Goal: Task Accomplishment & Management: Manage account settings

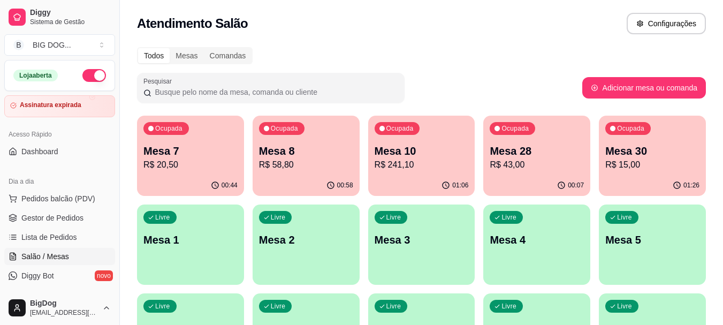
click at [193, 148] on p "Mesa 7" at bounding box center [190, 150] width 94 height 15
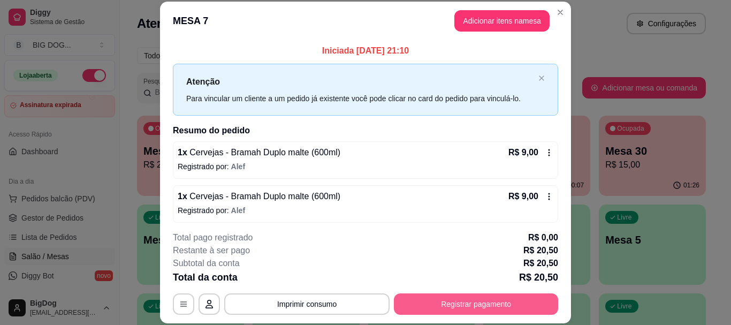
click at [439, 299] on button "Registrar pagamento" at bounding box center [476, 303] width 164 height 21
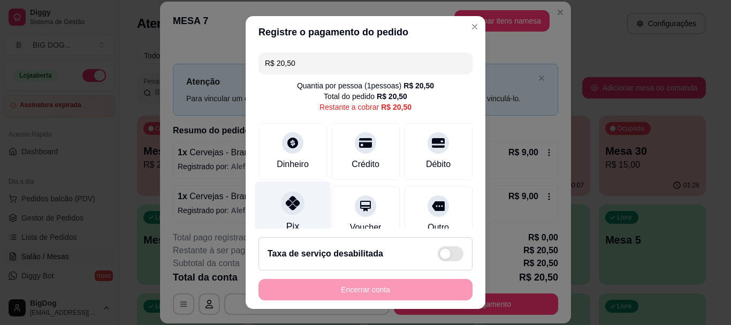
click at [276, 195] on div "Pix" at bounding box center [292, 212] width 75 height 63
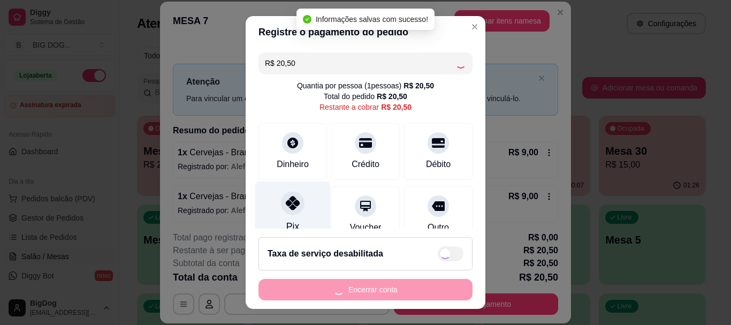
type input "R$ 0,00"
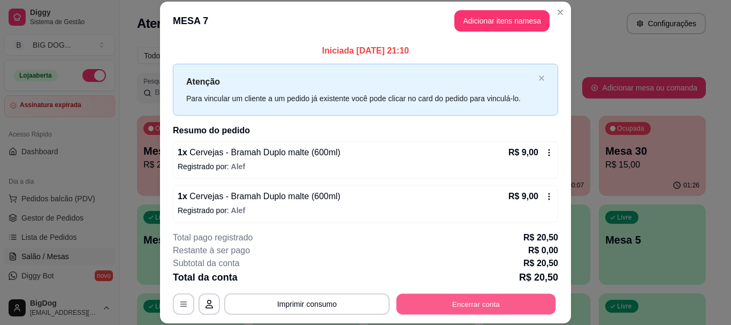
click at [438, 304] on button "Encerrar conta" at bounding box center [475, 304] width 159 height 21
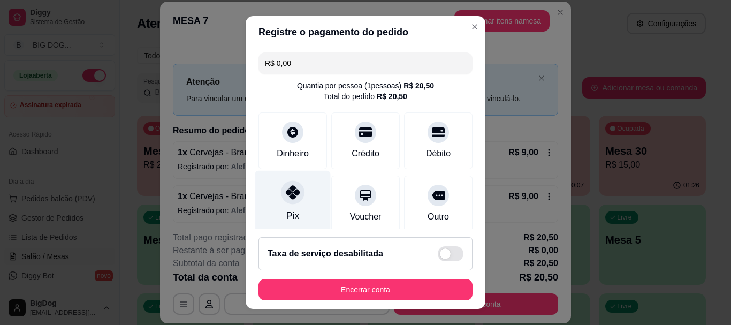
click at [293, 186] on icon at bounding box center [293, 193] width 14 height 14
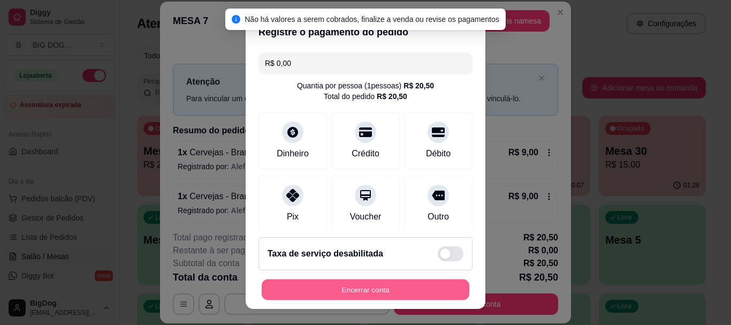
click at [355, 293] on button "Encerrar conta" at bounding box center [366, 289] width 208 height 21
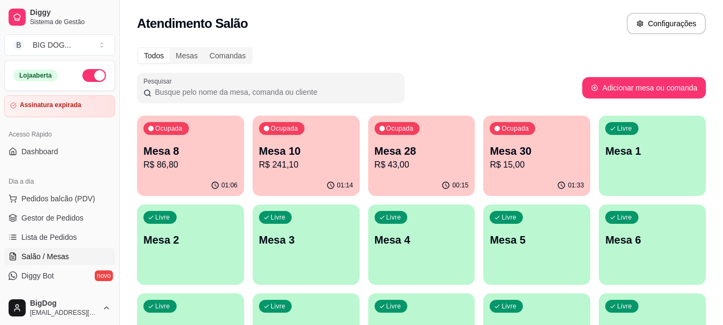
click at [186, 144] on p "Mesa 8" at bounding box center [190, 150] width 94 height 15
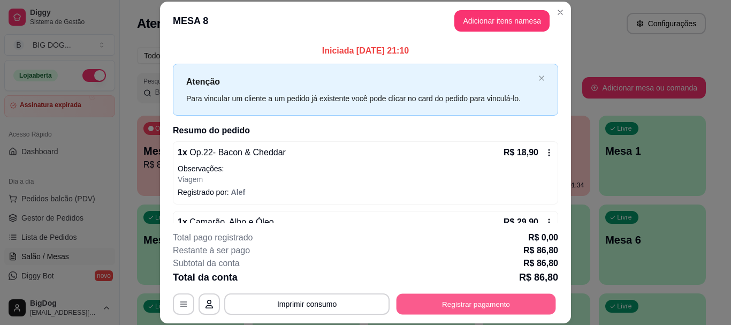
click at [421, 294] on button "Registrar pagamento" at bounding box center [475, 304] width 159 height 21
click at [428, 301] on button "Registrar pagamento" at bounding box center [475, 304] width 159 height 21
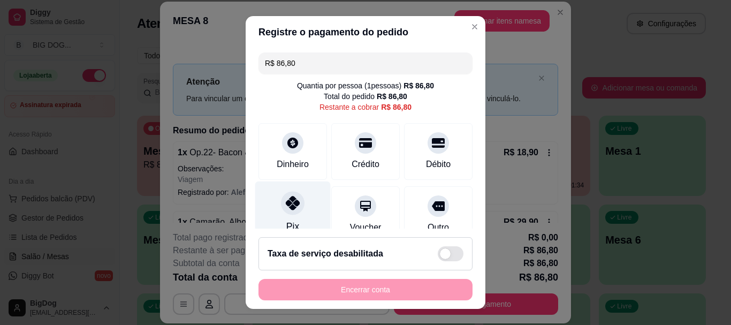
click at [291, 192] on div at bounding box center [293, 204] width 24 height 24
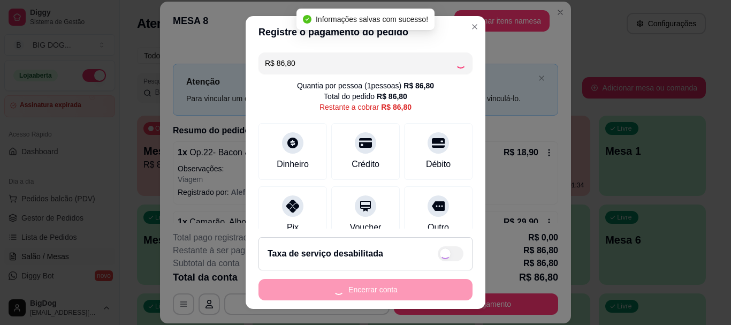
type input "R$ 0,00"
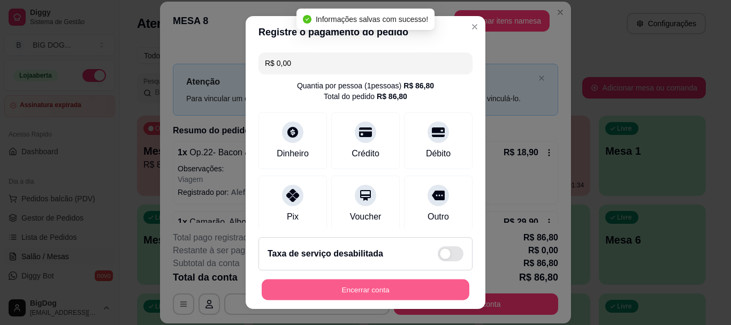
click at [330, 288] on button "Encerrar conta" at bounding box center [366, 289] width 208 height 21
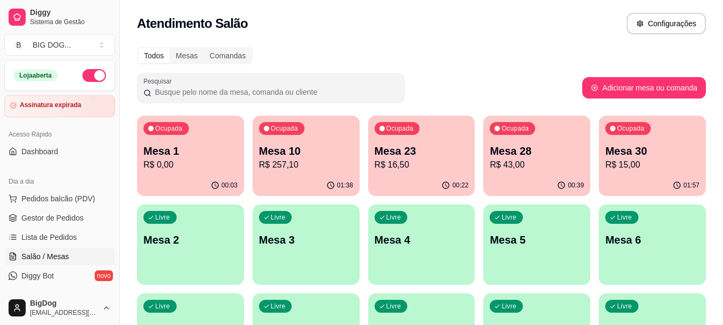
click at [273, 154] on p "Mesa 10" at bounding box center [306, 150] width 94 height 15
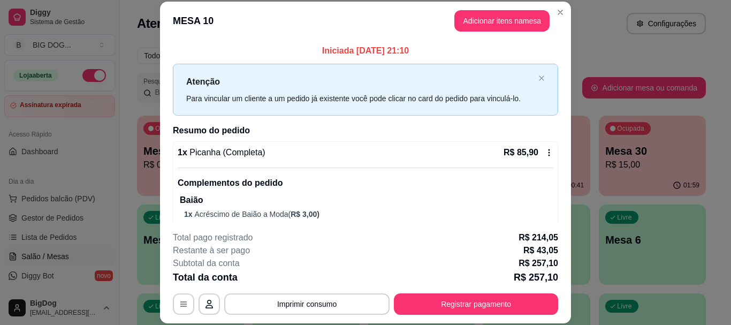
drag, startPoint x: 558, startPoint y: 62, endPoint x: 562, endPoint y: 67, distance: 6.5
click at [562, 67] on div "Iniciada [DATE] 21:10 Atenção Para vincular um cliente a um pedido já existente…" at bounding box center [365, 131] width 411 height 182
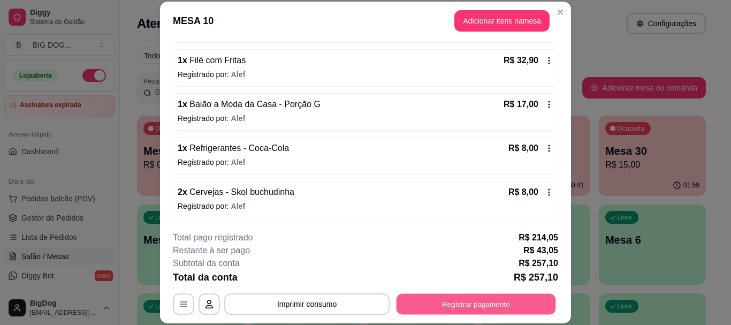
click at [464, 306] on button "Registrar pagamento" at bounding box center [475, 304] width 159 height 21
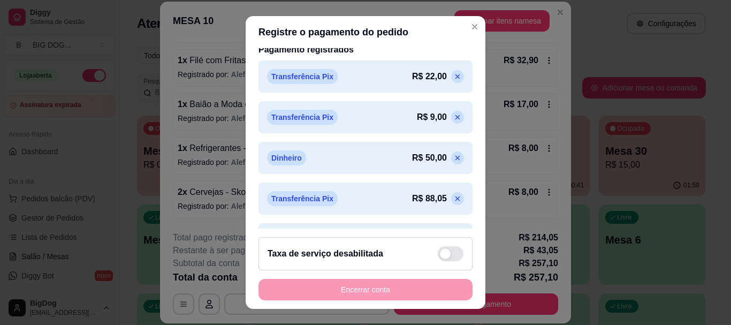
scroll to position [271, 0]
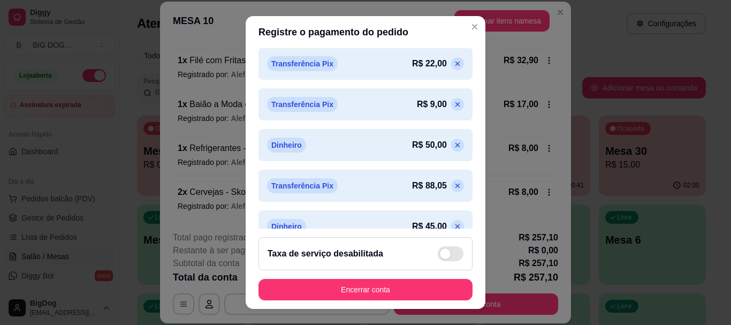
type input "R$ 0,00"
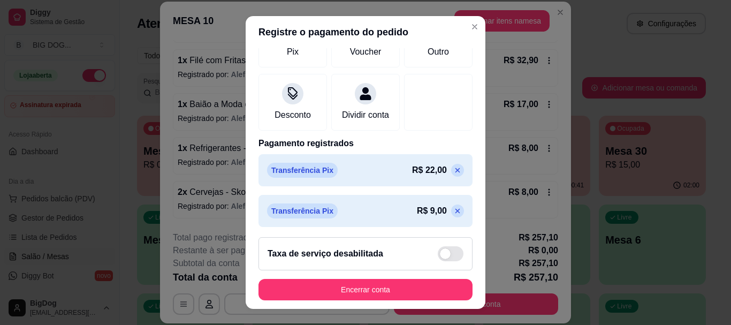
scroll to position [104, 0]
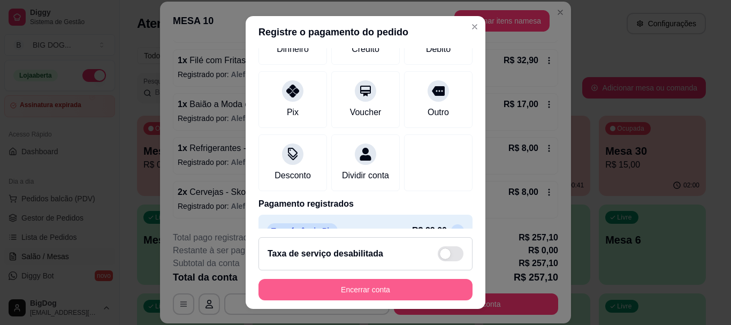
click at [364, 286] on button "Encerrar conta" at bounding box center [365, 289] width 214 height 21
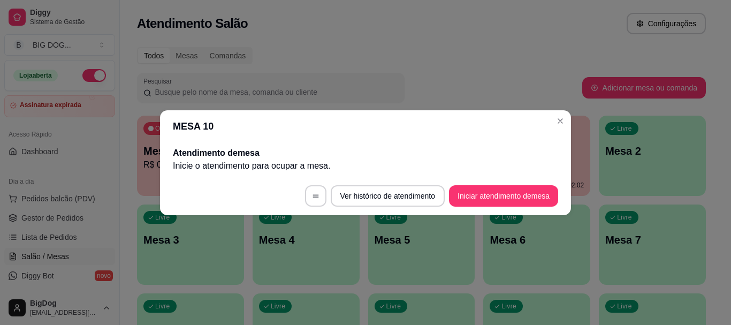
scroll to position [0, 0]
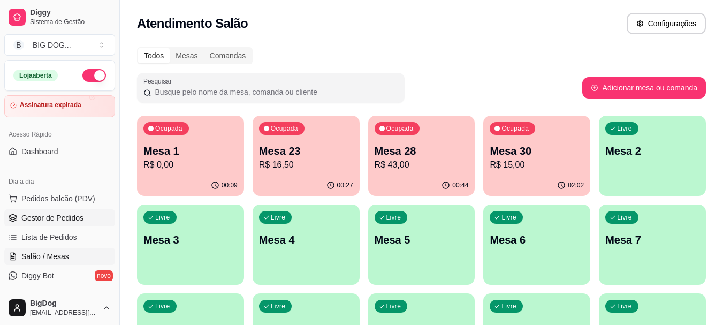
click at [53, 216] on span "Gestor de Pedidos" at bounding box center [52, 217] width 62 height 11
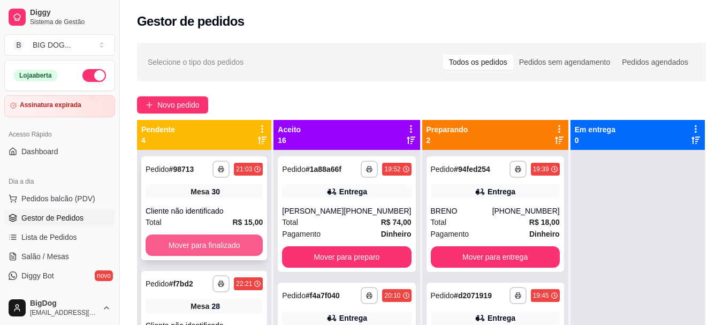
click at [196, 248] on button "Mover para finalizado" at bounding box center [204, 244] width 117 height 21
click at [196, 248] on button "Mover para finalizado" at bounding box center [204, 245] width 114 height 21
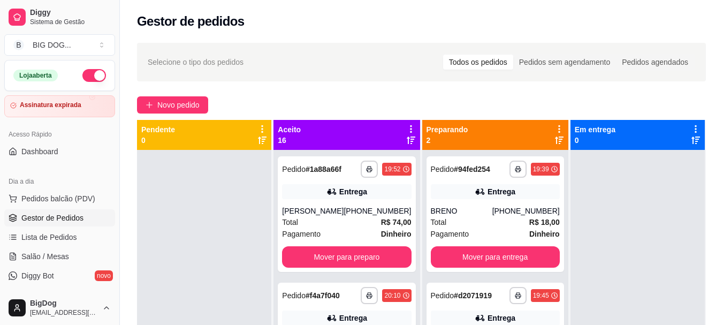
click at [196, 248] on div at bounding box center [204, 312] width 134 height 325
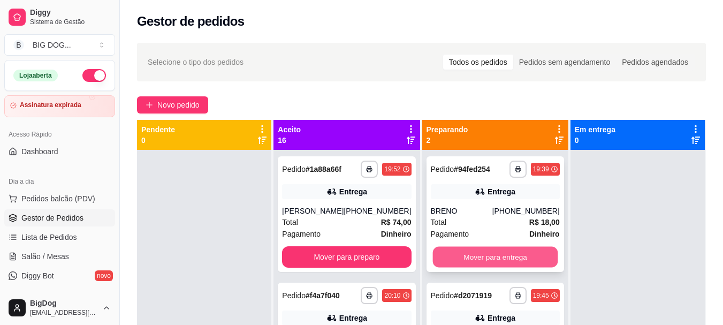
click at [479, 253] on button "Mover para entrega" at bounding box center [494, 257] width 125 height 21
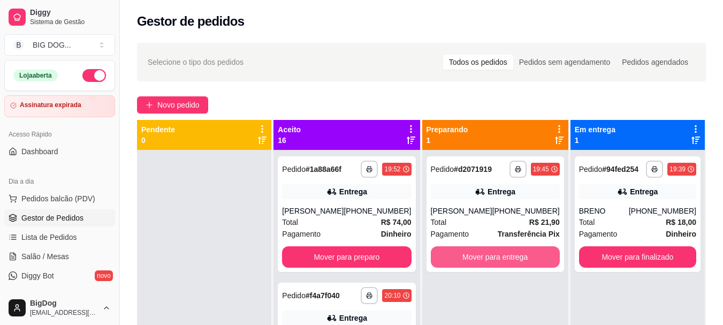
click at [479, 253] on button "Mover para entrega" at bounding box center [495, 256] width 129 height 21
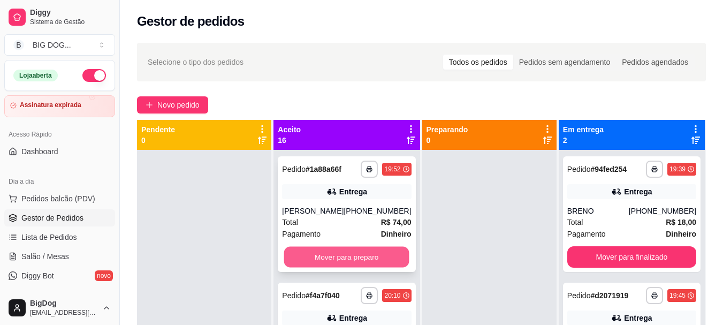
click at [347, 251] on button "Mover para preparo" at bounding box center [346, 257] width 125 height 21
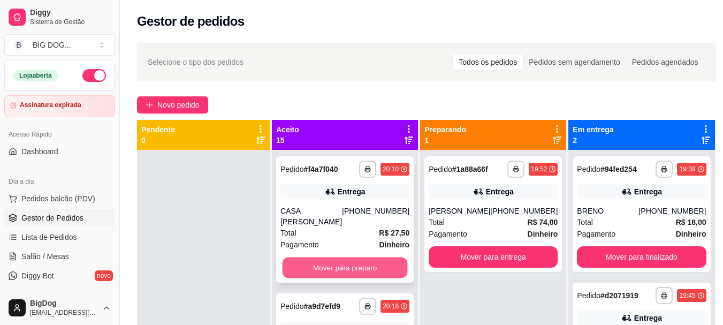
click at [342, 257] on button "Mover para preparo" at bounding box center [345, 267] width 125 height 21
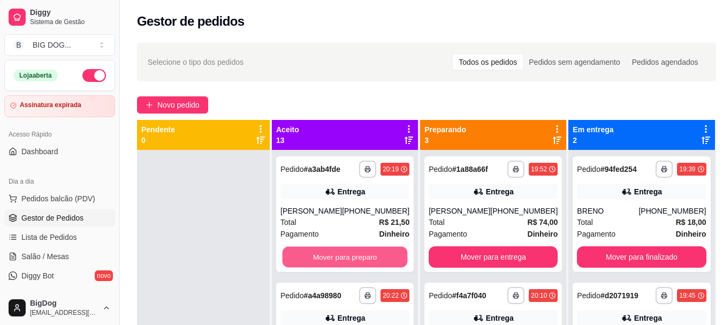
click at [342, 255] on button "Mover para preparo" at bounding box center [345, 257] width 125 height 21
click at [342, 255] on button "Mover para preparo" at bounding box center [344, 256] width 129 height 21
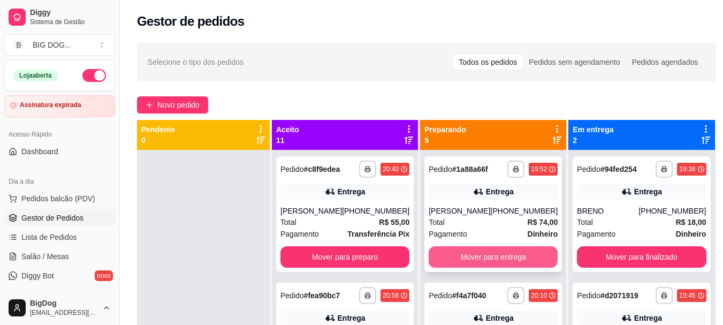
click at [471, 255] on button "Mover para entrega" at bounding box center [493, 256] width 129 height 21
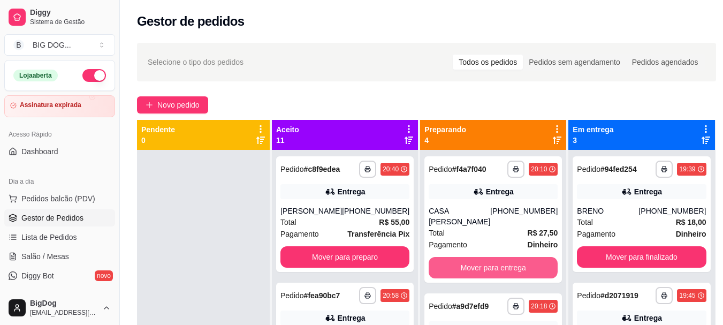
click at [471, 257] on button "Mover para entrega" at bounding box center [493, 267] width 129 height 21
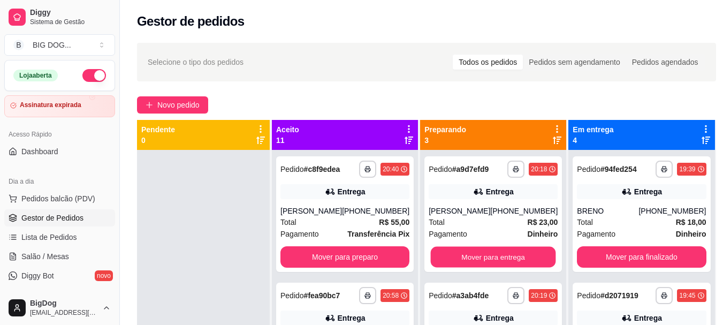
click at [471, 255] on button "Mover para entrega" at bounding box center [493, 257] width 125 height 21
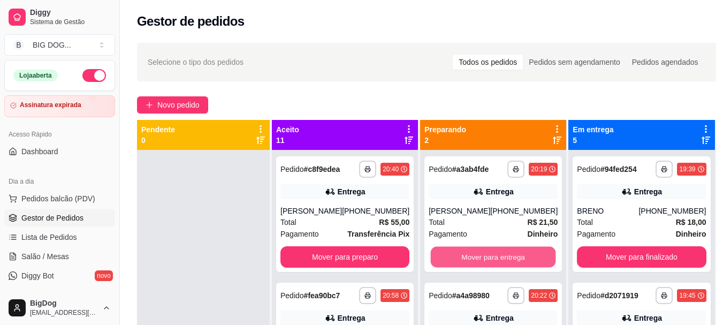
click at [471, 255] on button "Mover para entrega" at bounding box center [493, 257] width 125 height 21
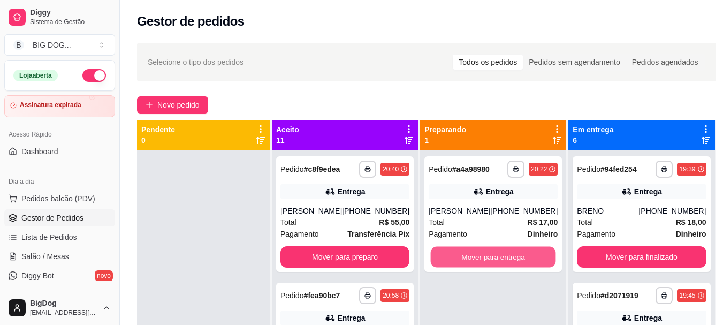
click at [471, 255] on button "Mover para entrega" at bounding box center [493, 257] width 125 height 21
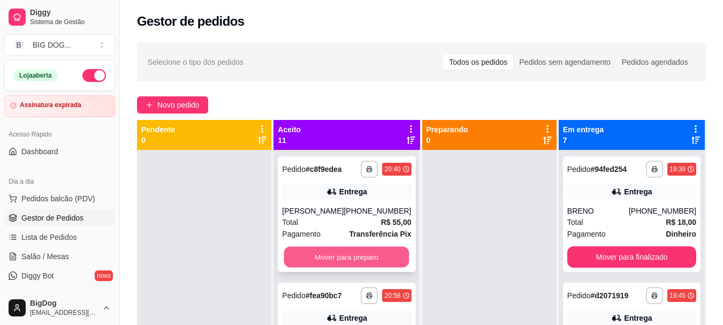
click at [349, 262] on button "Mover para preparo" at bounding box center [346, 257] width 125 height 21
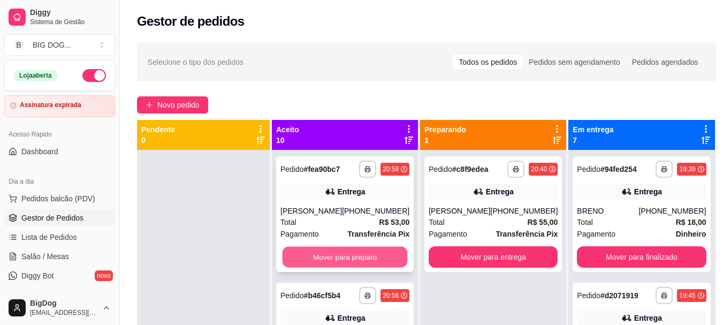
click at [352, 258] on button "Mover para preparo" at bounding box center [345, 257] width 125 height 21
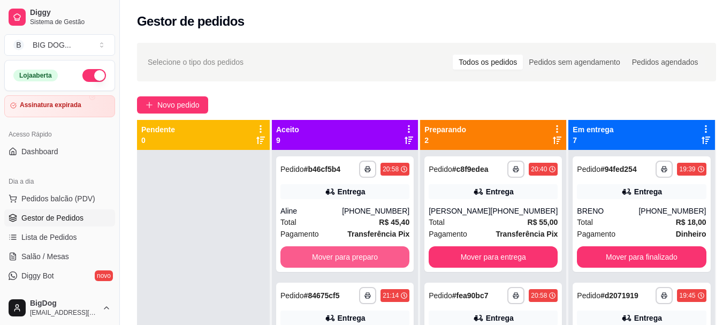
click at [352, 258] on button "Mover para preparo" at bounding box center [344, 256] width 129 height 21
click at [325, 255] on button "Mover para preparo" at bounding box center [344, 256] width 129 height 21
click at [357, 248] on button "Mover para preparo" at bounding box center [344, 256] width 129 height 21
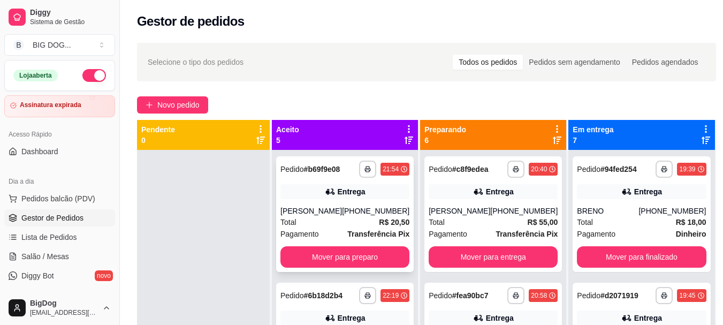
click at [367, 212] on div "[PHONE_NUMBER]" at bounding box center [375, 210] width 67 height 11
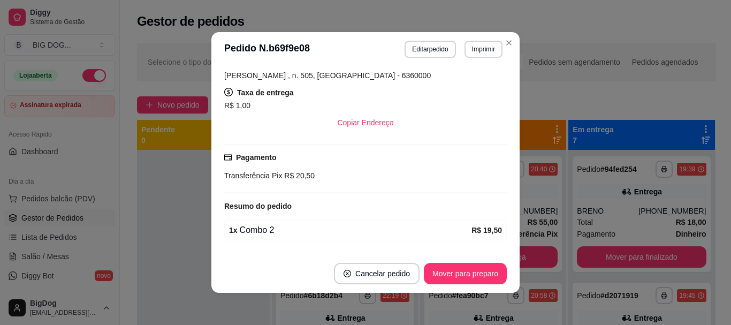
scroll to position [236, 0]
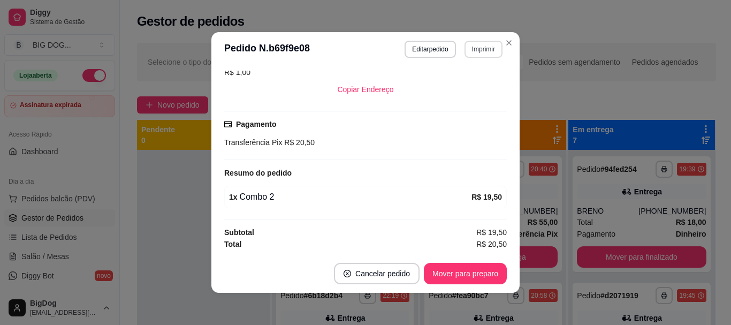
click at [484, 46] on button "Imprimir" at bounding box center [483, 49] width 38 height 17
click at [454, 90] on button "IMPRESSORA" at bounding box center [461, 86] width 78 height 17
click at [484, 43] on button "Imprimir" at bounding box center [483, 49] width 37 height 17
click at [463, 87] on button "IMPRESSORA" at bounding box center [460, 86] width 75 height 17
click at [448, 276] on button "Mover para preparo" at bounding box center [465, 273] width 80 height 21
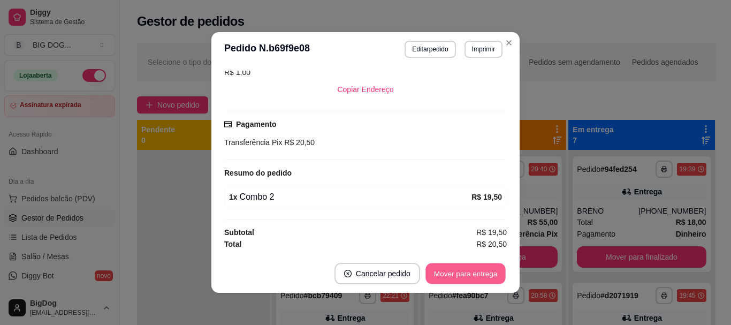
click at [434, 275] on button "Mover para entrega" at bounding box center [465, 273] width 80 height 21
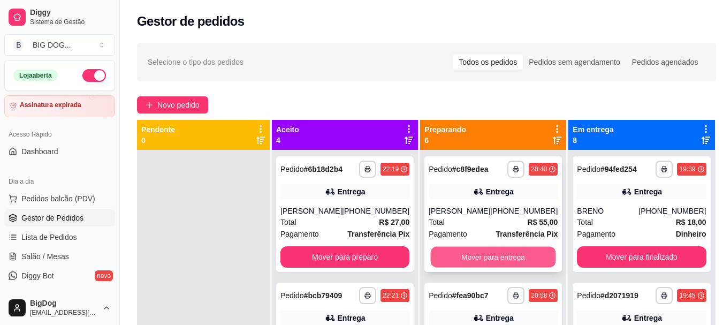
click at [452, 256] on button "Mover para entrega" at bounding box center [493, 257] width 125 height 21
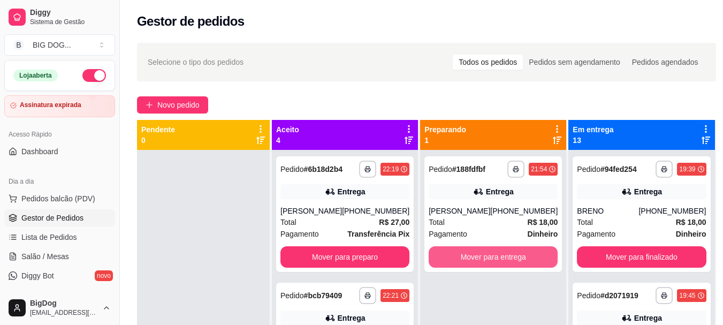
click at [452, 256] on button "Mover para entrega" at bounding box center [493, 256] width 129 height 21
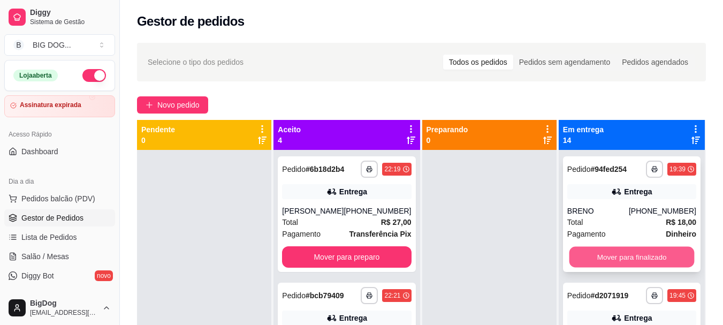
click at [606, 251] on button "Mover para finalizado" at bounding box center [631, 257] width 125 height 21
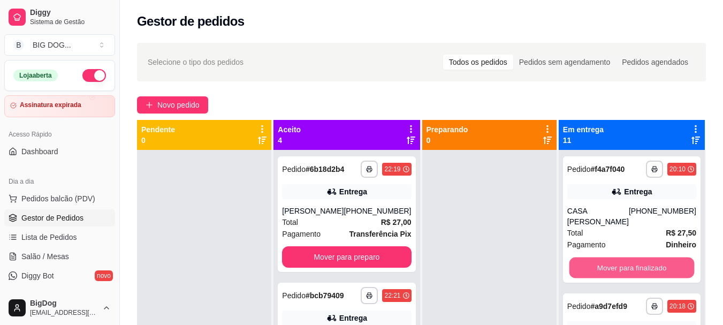
click at [606, 257] on button "Mover para finalizado" at bounding box center [631, 267] width 125 height 21
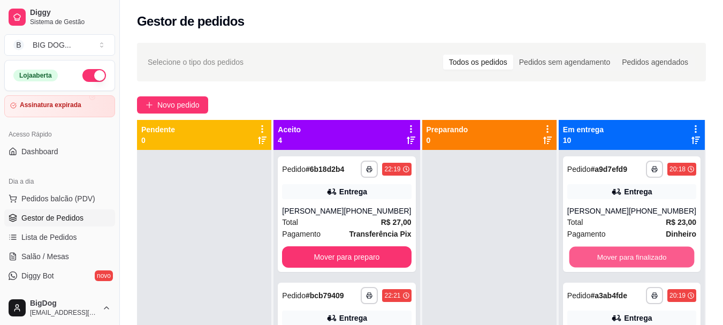
click at [606, 251] on button "Mover para finalizado" at bounding box center [631, 257] width 125 height 21
click at [606, 251] on button "Mover para finalizado" at bounding box center [631, 256] width 129 height 21
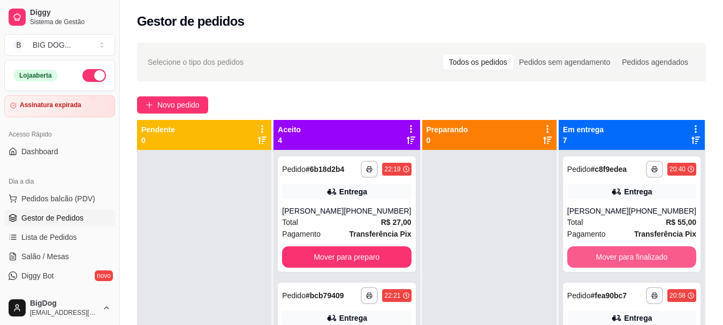
click at [606, 251] on button "Mover para finalizado" at bounding box center [631, 256] width 129 height 21
click at [606, 251] on button "Mover para finalizado" at bounding box center [631, 257] width 125 height 21
click at [606, 251] on button "Mover para finalizado" at bounding box center [631, 256] width 129 height 21
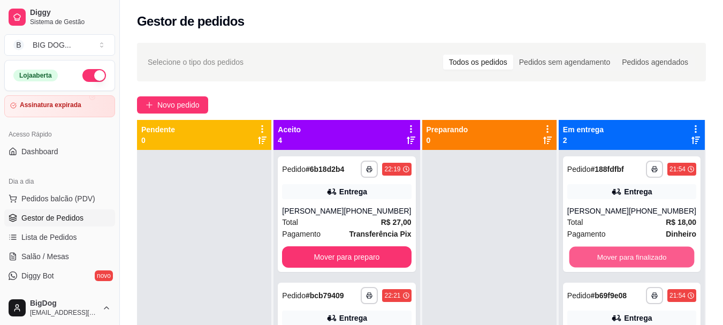
click at [606, 251] on button "Mover para finalizado" at bounding box center [631, 257] width 125 height 21
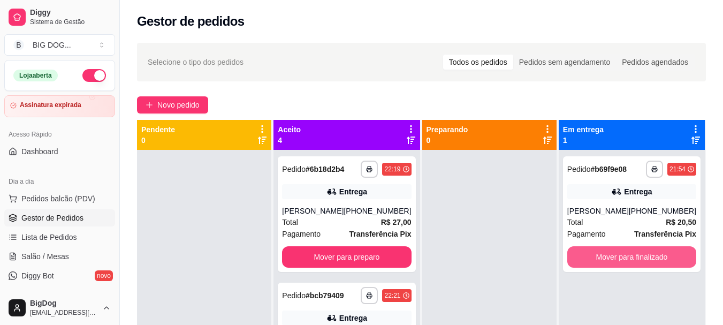
click at [606, 251] on button "Mover para finalizado" at bounding box center [631, 256] width 129 height 21
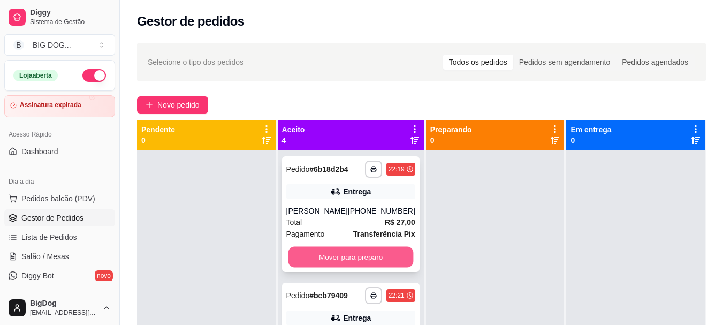
click at [358, 255] on button "Mover para preparo" at bounding box center [350, 257] width 125 height 21
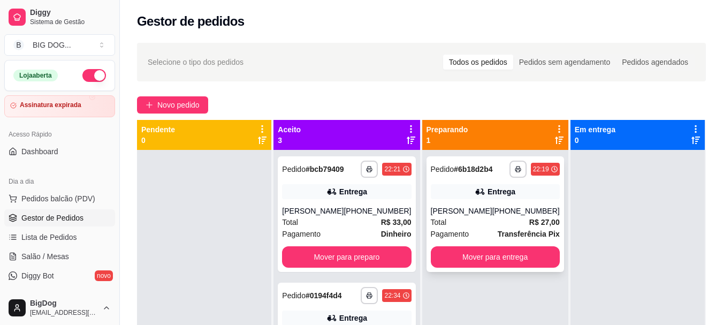
click at [494, 223] on div "Total R$ 27,00" at bounding box center [495, 222] width 129 height 12
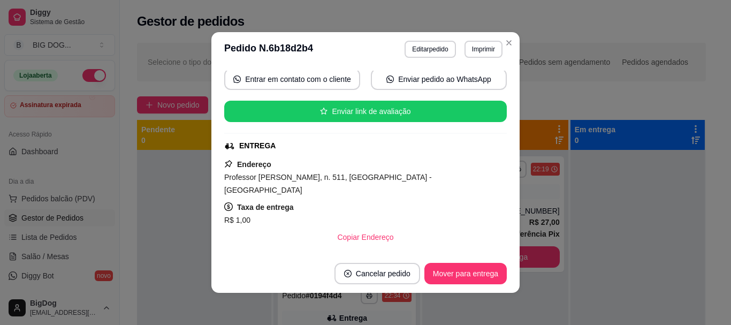
scroll to position [245, 0]
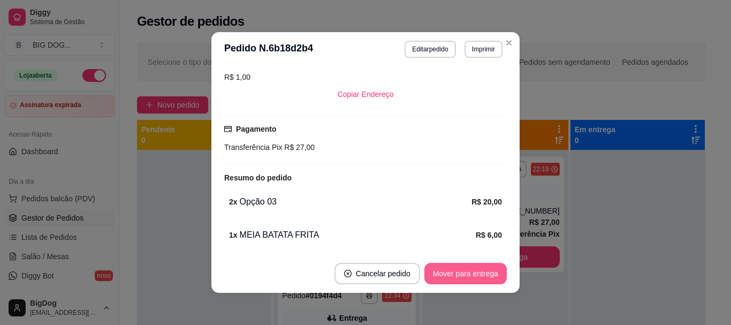
click at [456, 279] on button "Mover para entrega" at bounding box center [465, 273] width 82 height 21
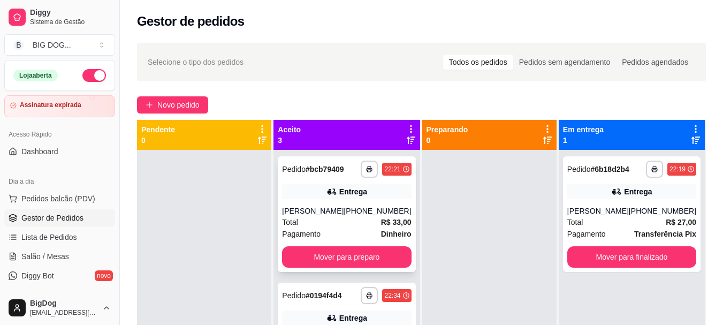
click at [394, 205] on div "[PHONE_NUMBER]" at bounding box center [377, 210] width 67 height 11
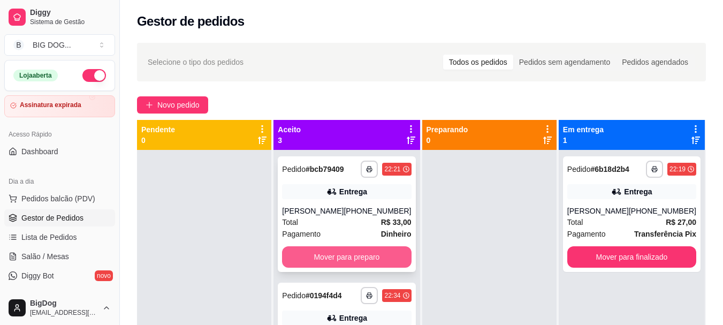
click at [367, 251] on button "Mover para preparo" at bounding box center [346, 256] width 129 height 21
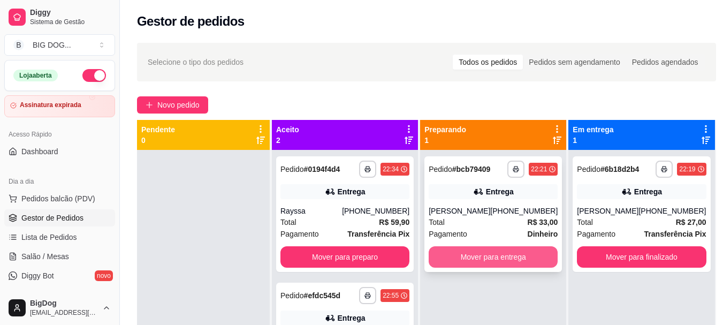
click at [454, 259] on button "Mover para entrega" at bounding box center [493, 256] width 129 height 21
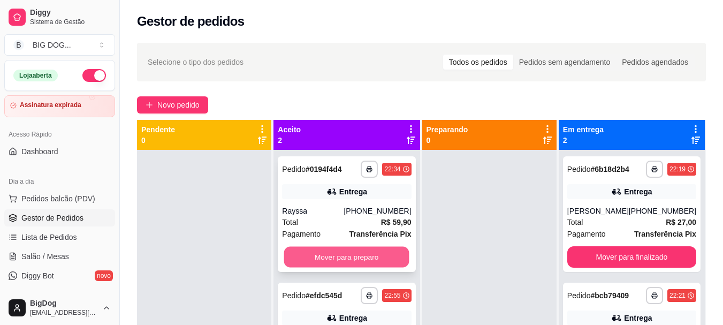
click at [384, 263] on button "Mover para preparo" at bounding box center [346, 257] width 125 height 21
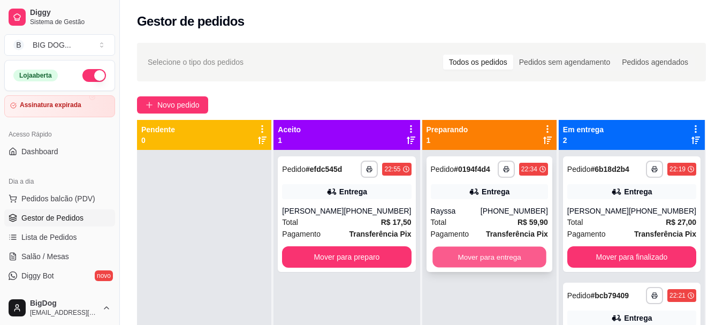
click at [486, 262] on button "Mover para entrega" at bounding box center [489, 257] width 114 height 21
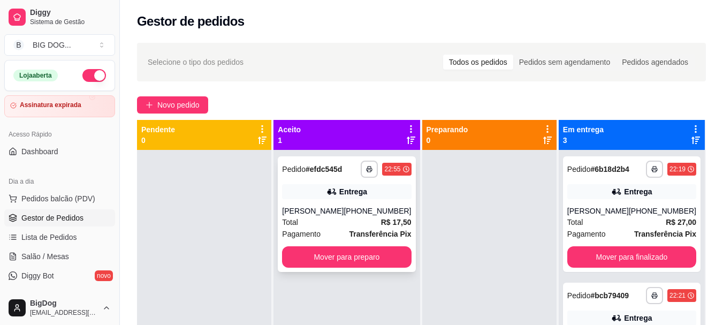
click at [371, 269] on div "**********" at bounding box center [347, 214] width 138 height 116
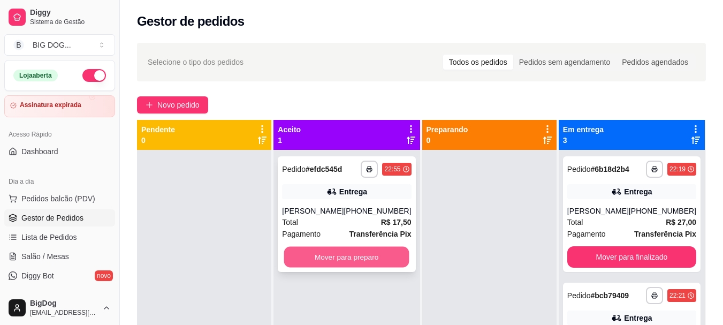
click at [334, 265] on button "Mover para preparo" at bounding box center [346, 257] width 125 height 21
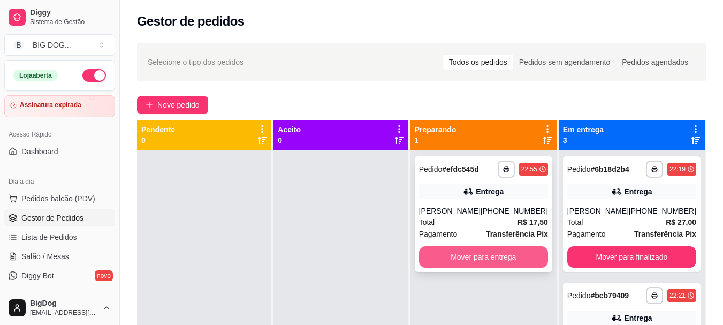
click at [462, 250] on button "Mover para entrega" at bounding box center [483, 256] width 129 height 21
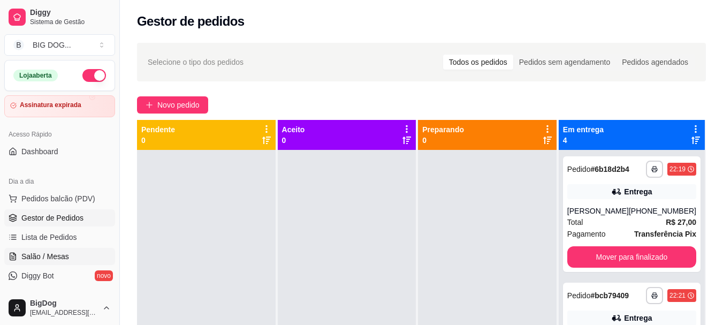
click at [44, 256] on span "Salão / Mesas" at bounding box center [45, 256] width 48 height 11
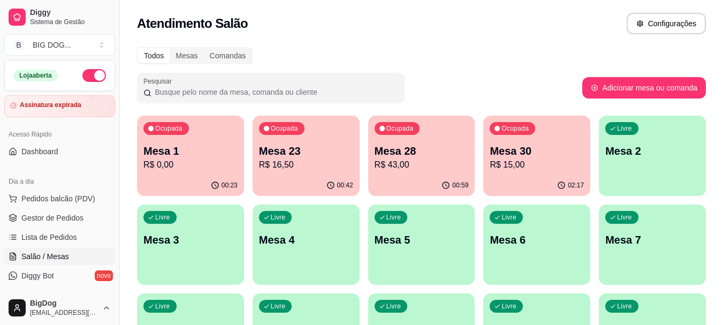
click at [376, 144] on p "Mesa 28" at bounding box center [422, 150] width 94 height 15
click at [376, 144] on body "Diggy Sistema de Gestão B BIG DOG ... Loja aberta Assinatura expirada Acesso Rá…" at bounding box center [361, 162] width 723 height 325
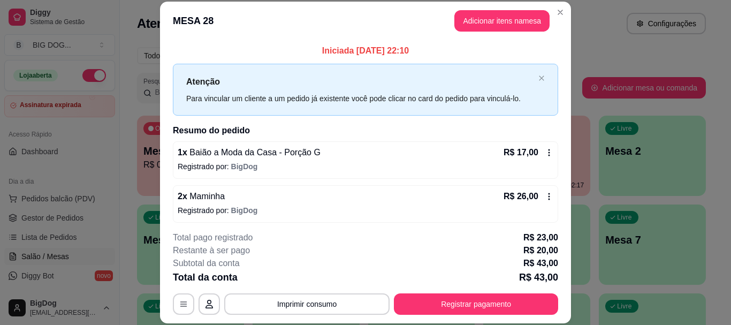
scroll to position [4, 0]
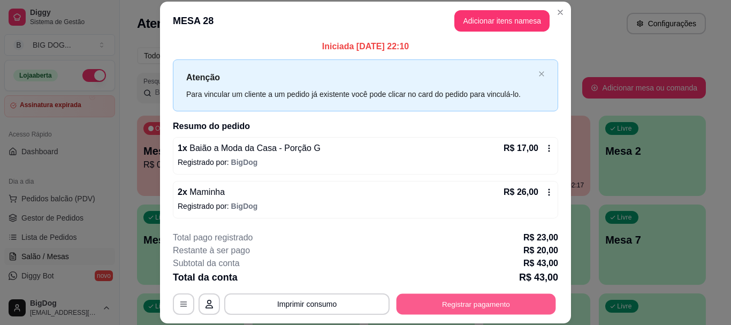
click at [445, 303] on button "Registrar pagamento" at bounding box center [475, 304] width 159 height 21
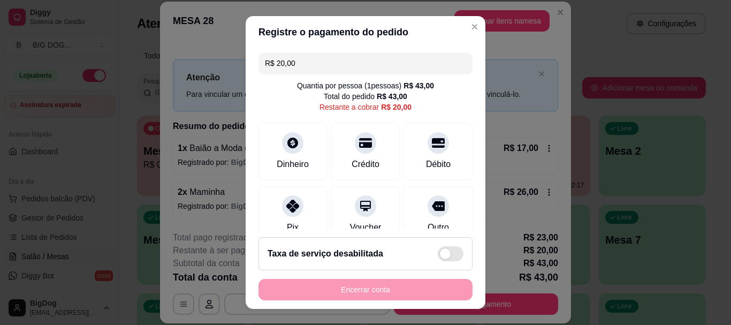
type input "R$ 0,00"
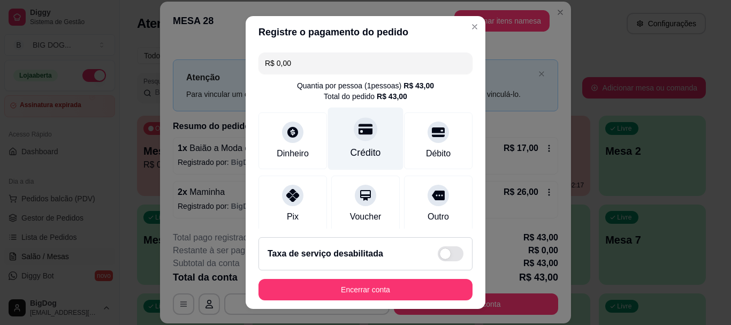
click at [357, 138] on div at bounding box center [366, 130] width 24 height 24
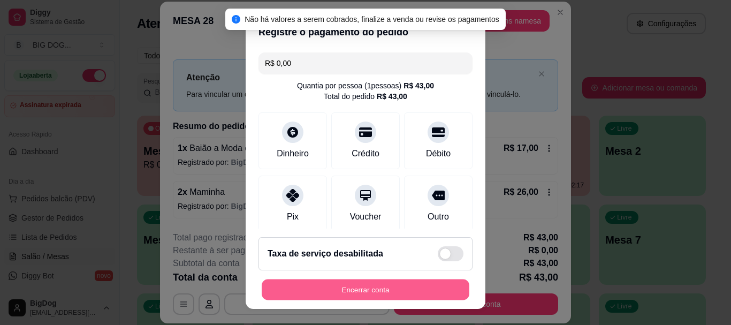
click at [342, 286] on button "Encerrar conta" at bounding box center [366, 289] width 208 height 21
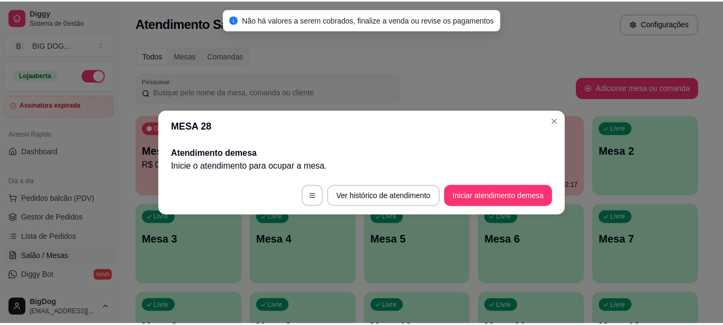
scroll to position [0, 0]
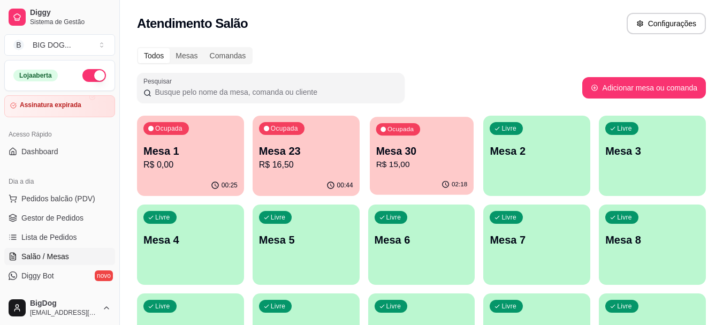
click at [393, 165] on p "R$ 15,00" at bounding box center [421, 164] width 91 height 12
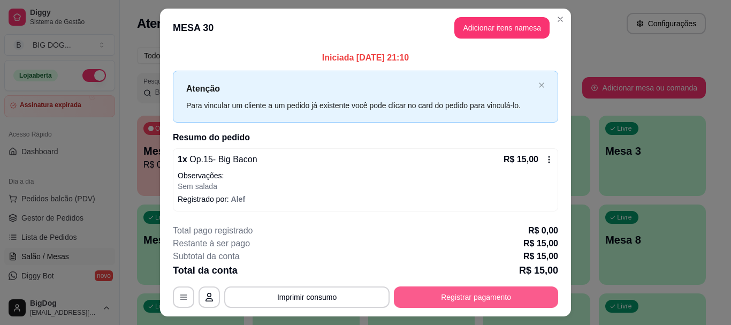
click at [423, 289] on button "Registrar pagamento" at bounding box center [476, 296] width 164 height 21
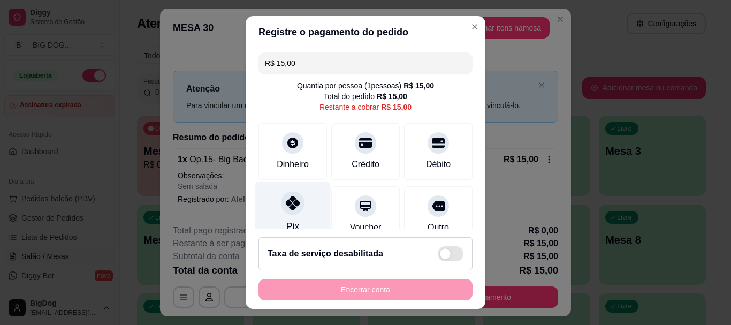
click at [287, 208] on icon at bounding box center [293, 203] width 14 height 14
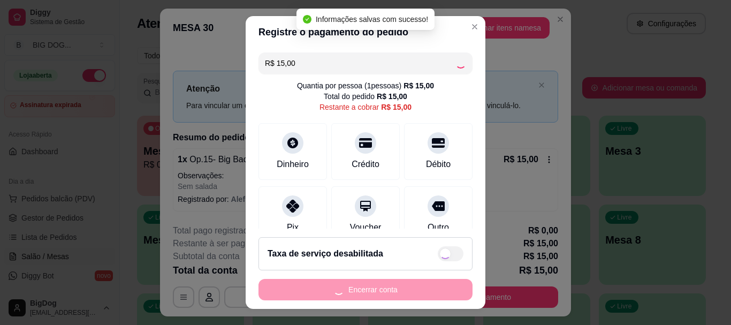
type input "R$ 0,00"
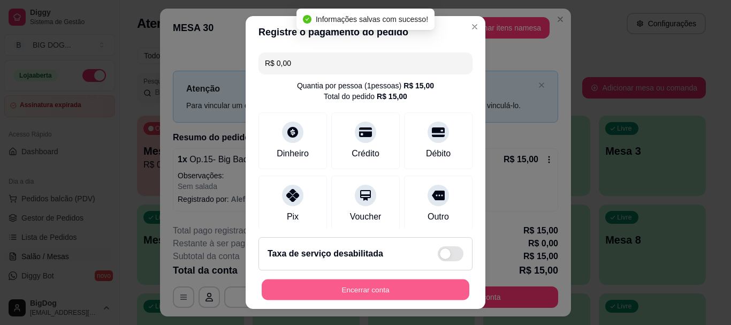
click at [378, 287] on button "Encerrar conta" at bounding box center [366, 289] width 208 height 21
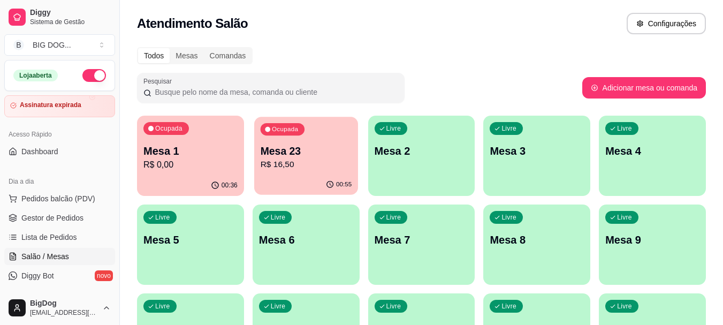
click at [284, 148] on p "Mesa 23" at bounding box center [305, 151] width 91 height 14
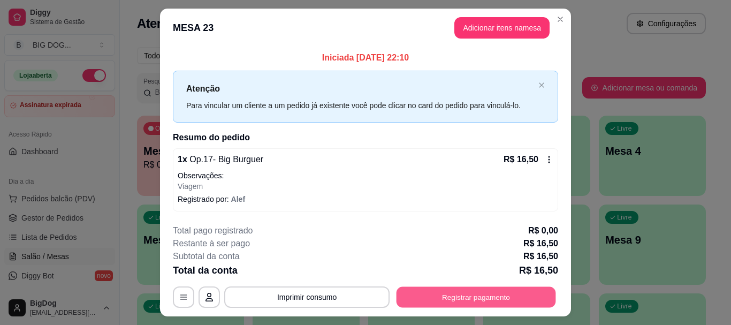
click at [428, 302] on button "Registrar pagamento" at bounding box center [475, 297] width 159 height 21
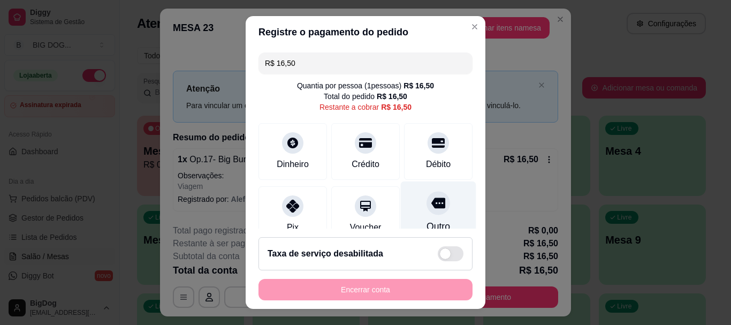
click at [426, 201] on div at bounding box center [438, 204] width 24 height 24
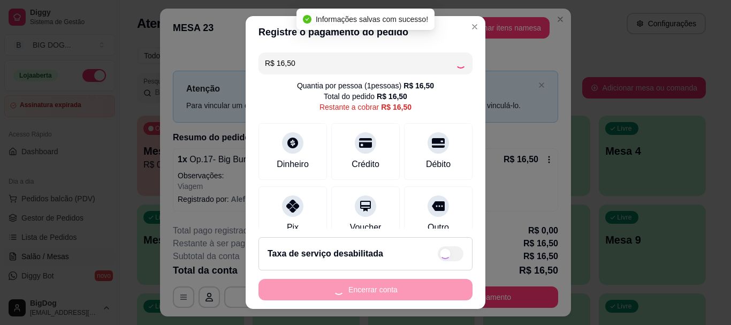
type input "R$ 0,00"
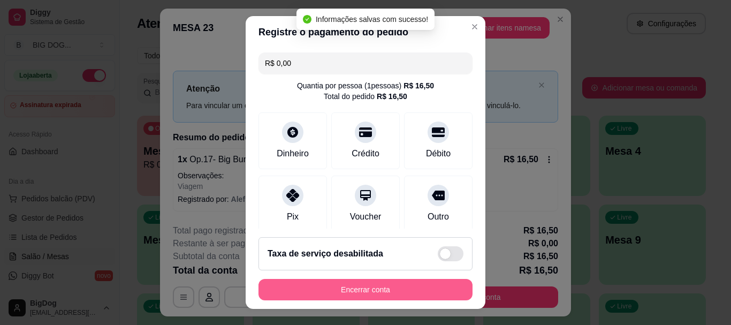
click at [370, 286] on button "Encerrar conta" at bounding box center [365, 289] width 214 height 21
